Goal: Navigation & Orientation: Find specific page/section

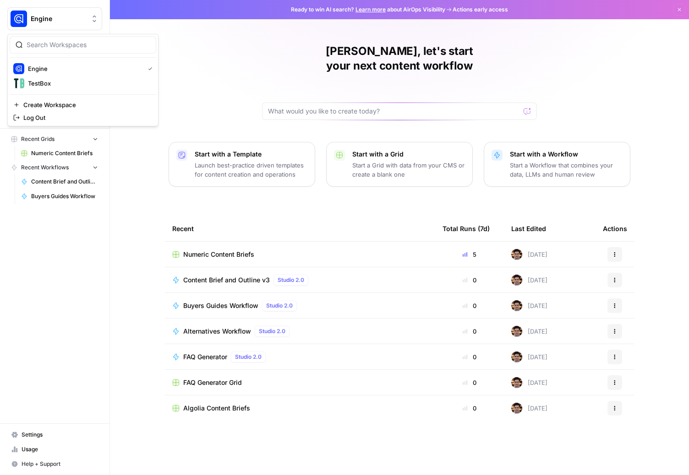
click at [72, 20] on span "Engine" at bounding box center [58, 18] width 55 height 9
click at [574, 38] on div "Nate, let's start your next content workflow Start with a Template Launch best-…" at bounding box center [399, 237] width 579 height 475
click at [677, 10] on icon "button" at bounding box center [678, 9] width 5 height 5
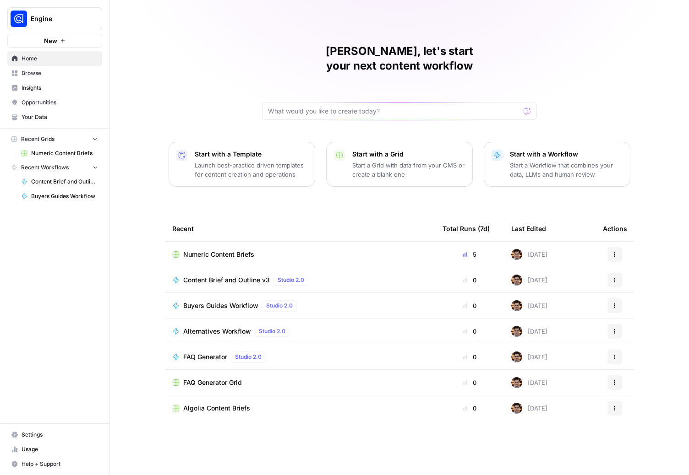
click at [43, 431] on span "Settings" at bounding box center [60, 435] width 76 height 8
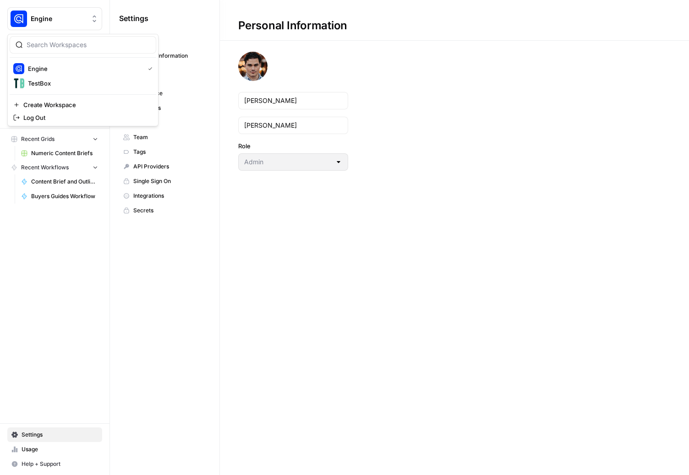
click at [69, 15] on span "Engine" at bounding box center [58, 18] width 55 height 9
drag, startPoint x: 42, startPoint y: 96, endPoint x: 44, endPoint y: 89, distance: 7.2
click at [42, 95] on div "Engine TestBox Create Workspace Log Out" at bounding box center [82, 80] width 151 height 92
click at [45, 85] on span "TestBox" at bounding box center [88, 83] width 121 height 9
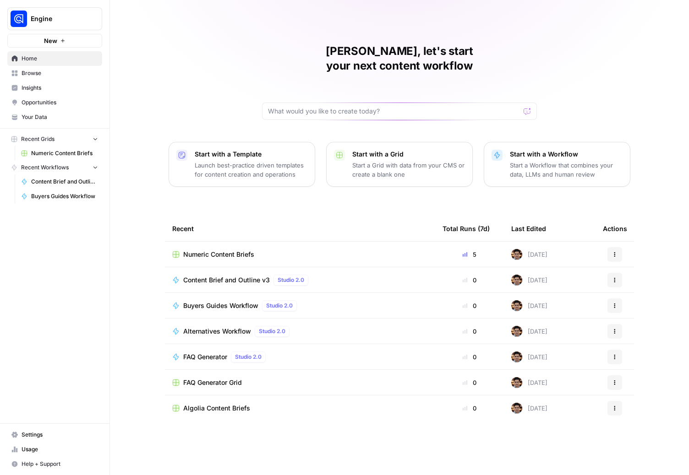
click at [28, 429] on link "Settings" at bounding box center [54, 435] width 95 height 15
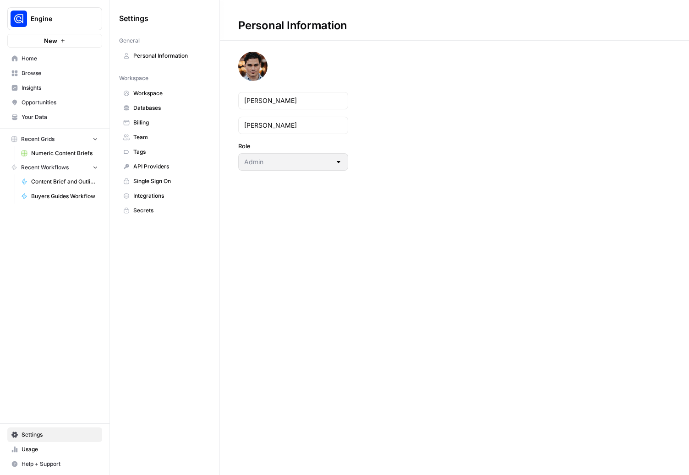
click at [148, 121] on span "Billing" at bounding box center [169, 123] width 73 height 8
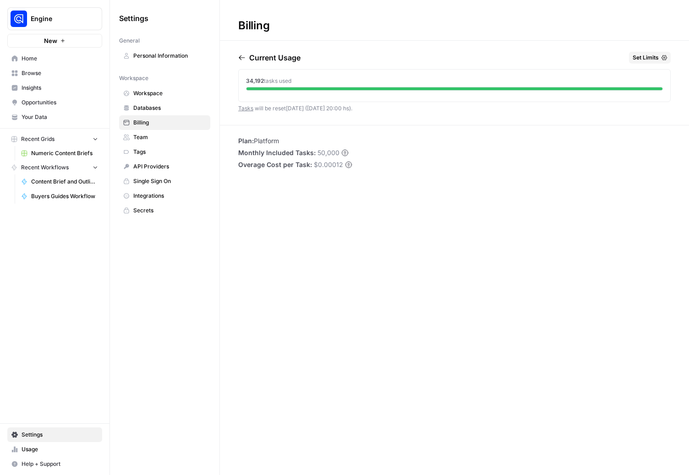
click at [161, 123] on span "Billing" at bounding box center [169, 123] width 73 height 8
click at [264, 142] on li "Plan: Platform" at bounding box center [295, 140] width 114 height 9
click at [19, 450] on link "Usage" at bounding box center [54, 449] width 95 height 15
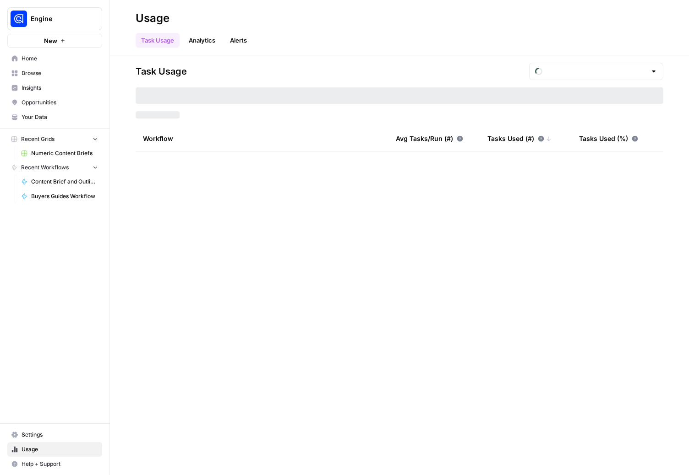
type input "September Tasks"
click at [200, 35] on link "Analytics" at bounding box center [202, 40] width 38 height 15
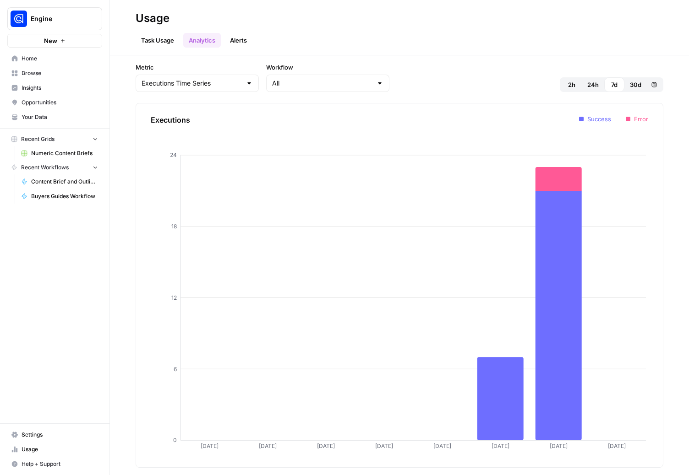
click at [166, 43] on link "Task Usage" at bounding box center [158, 40] width 44 height 15
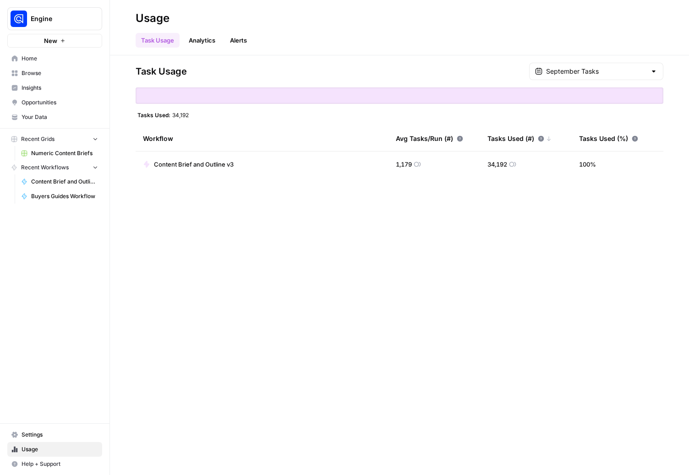
click at [25, 436] on span "Settings" at bounding box center [60, 435] width 76 height 8
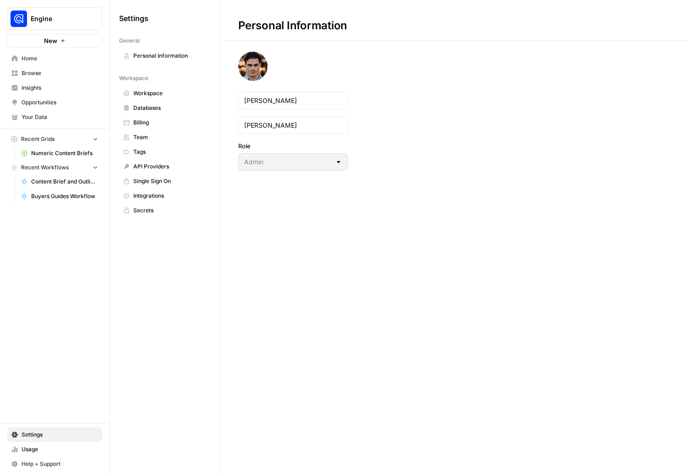
click at [147, 125] on span "Billing" at bounding box center [169, 123] width 73 height 8
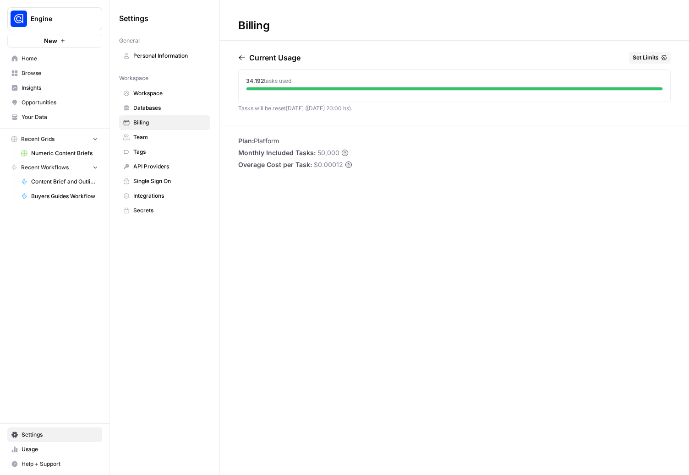
click at [662, 58] on icon "button" at bounding box center [663, 57] width 5 height 5
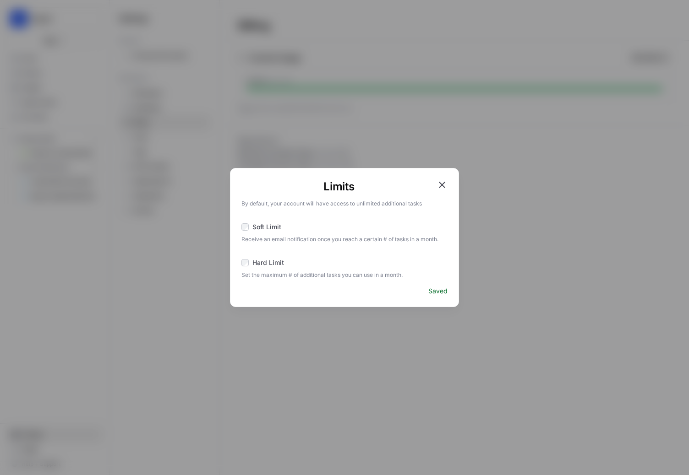
click at [573, 208] on div "Limits By default, your account will have access to unlimited additional tasks …" at bounding box center [344, 237] width 689 height 475
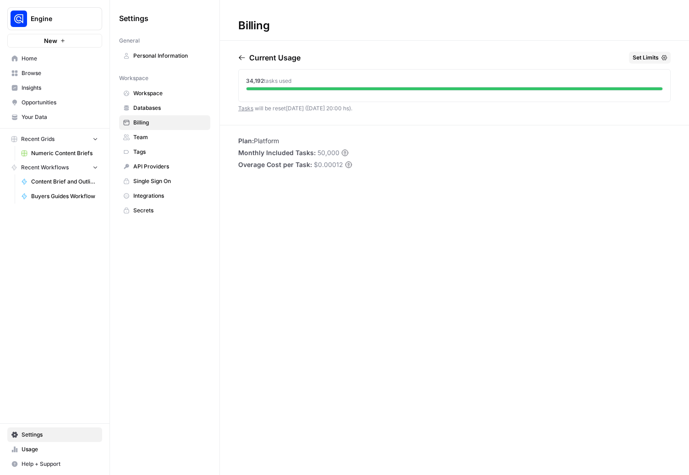
click at [148, 198] on span "Integrations" at bounding box center [169, 196] width 73 height 8
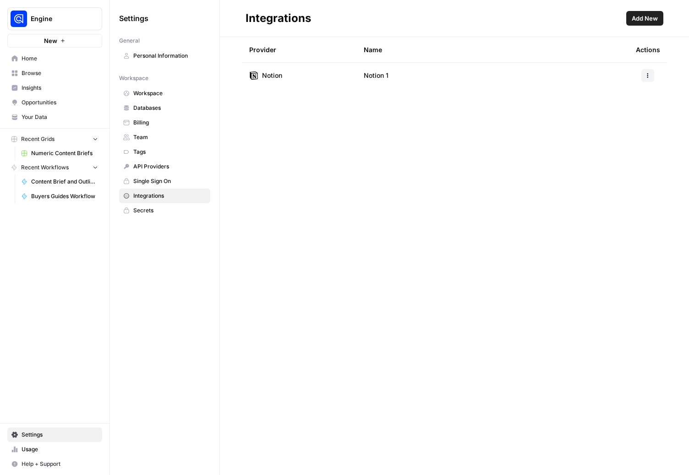
click at [155, 96] on span "Workspace" at bounding box center [169, 93] width 73 height 8
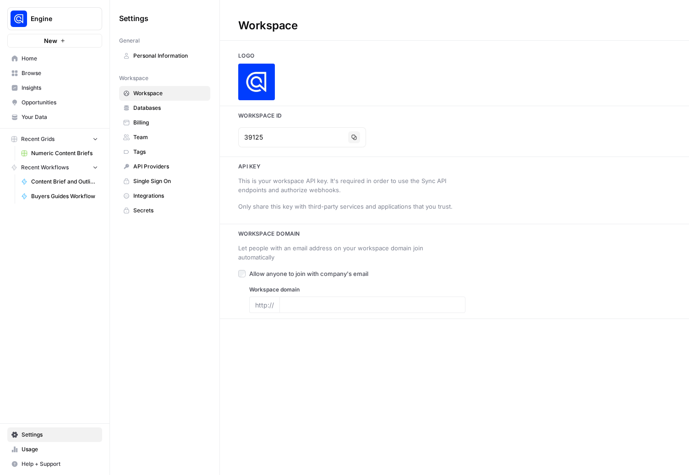
type input "https://www.algolia.com/"
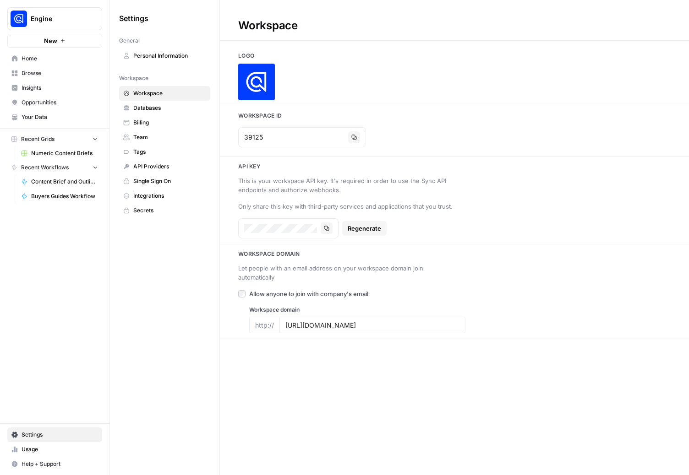
click at [145, 114] on link "Databases" at bounding box center [164, 108] width 91 height 15
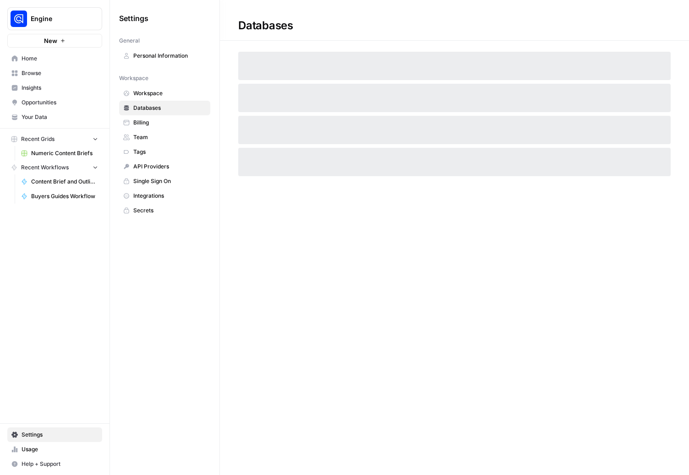
click at [141, 124] on span "Billing" at bounding box center [169, 123] width 73 height 8
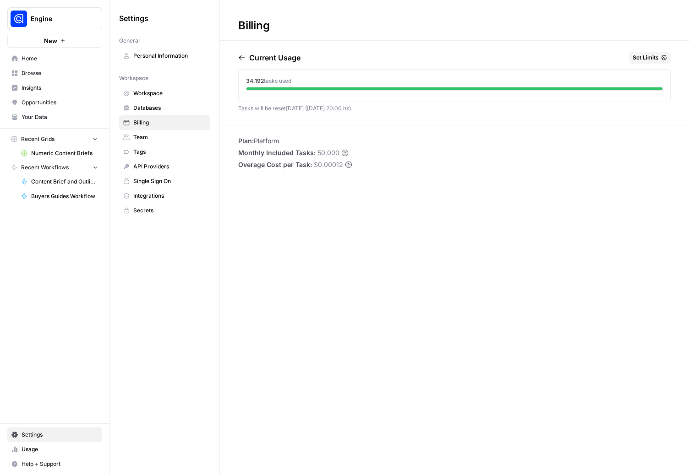
click at [168, 53] on span "Personal Information" at bounding box center [169, 56] width 73 height 8
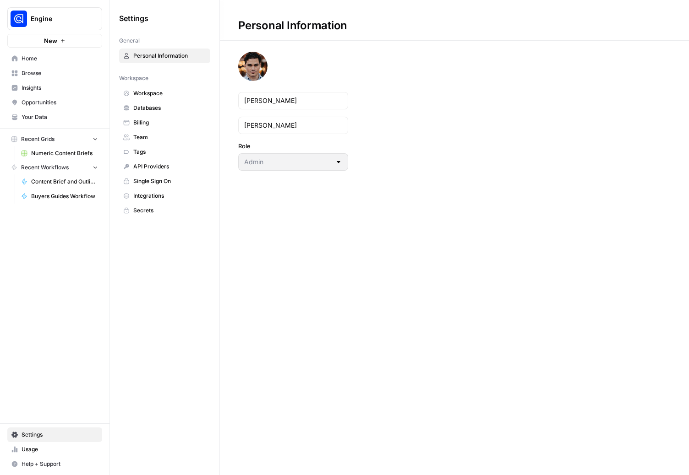
click at [141, 134] on span "Team" at bounding box center [169, 137] width 73 height 8
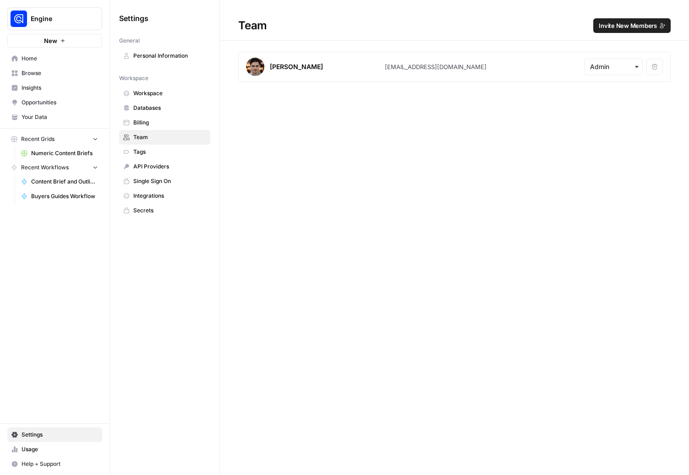
click at [56, 22] on span "Engine" at bounding box center [58, 18] width 55 height 9
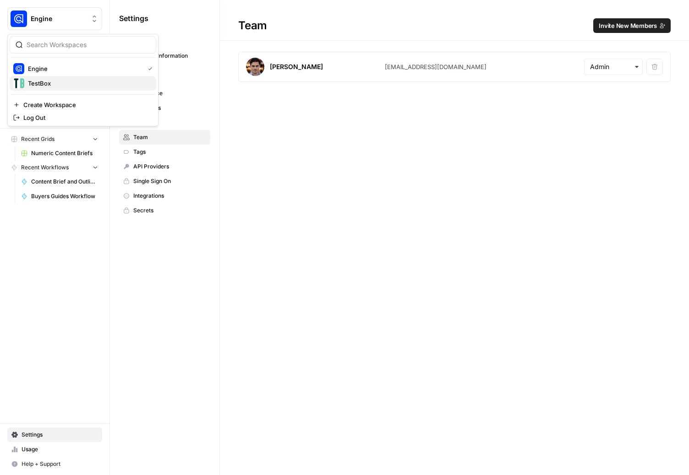
click at [48, 80] on span "TestBox" at bounding box center [88, 83] width 121 height 9
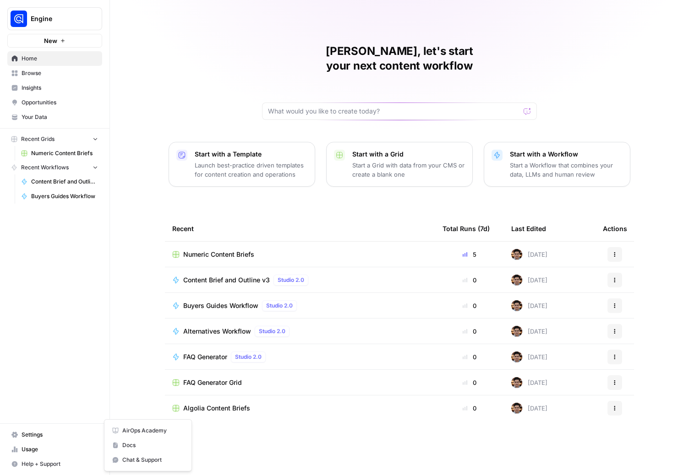
click at [52, 462] on span "Help + Support" at bounding box center [60, 464] width 76 height 8
click at [142, 448] on span "Docs" at bounding box center [152, 445] width 61 height 8
click at [39, 117] on span "Your Data" at bounding box center [60, 117] width 76 height 8
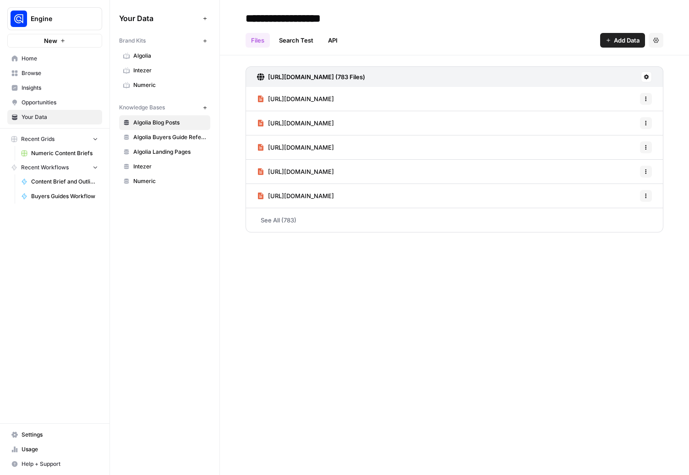
click at [43, 103] on span "Opportunities" at bounding box center [60, 102] width 76 height 8
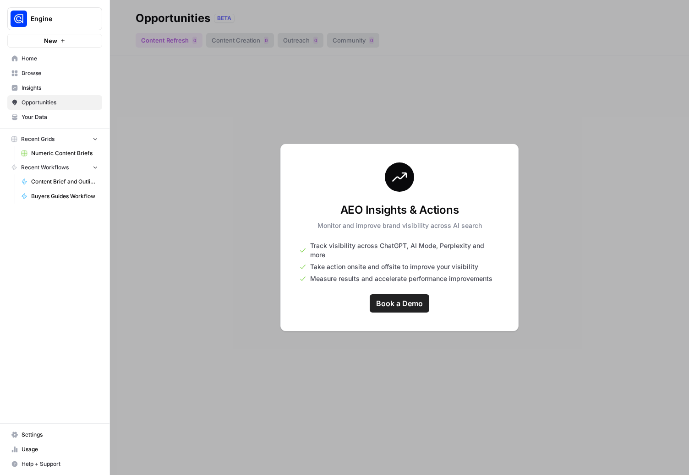
click at [38, 89] on span "Insights" at bounding box center [60, 88] width 76 height 8
click at [43, 76] on span "Browse" at bounding box center [60, 73] width 76 height 8
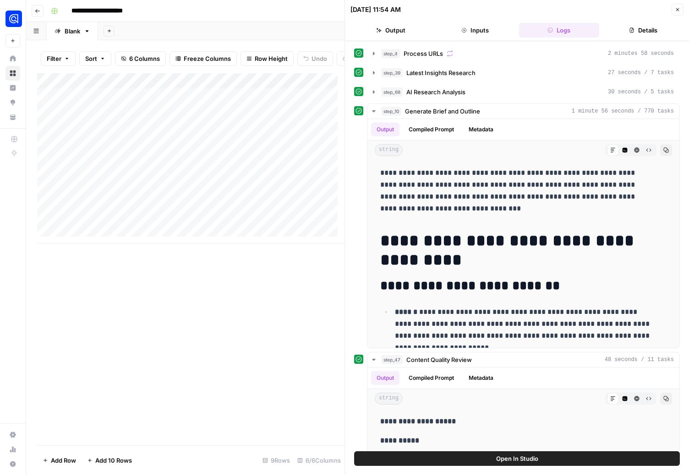
scroll to position [163, 0]
